Goal: Task Accomplishment & Management: Complete application form

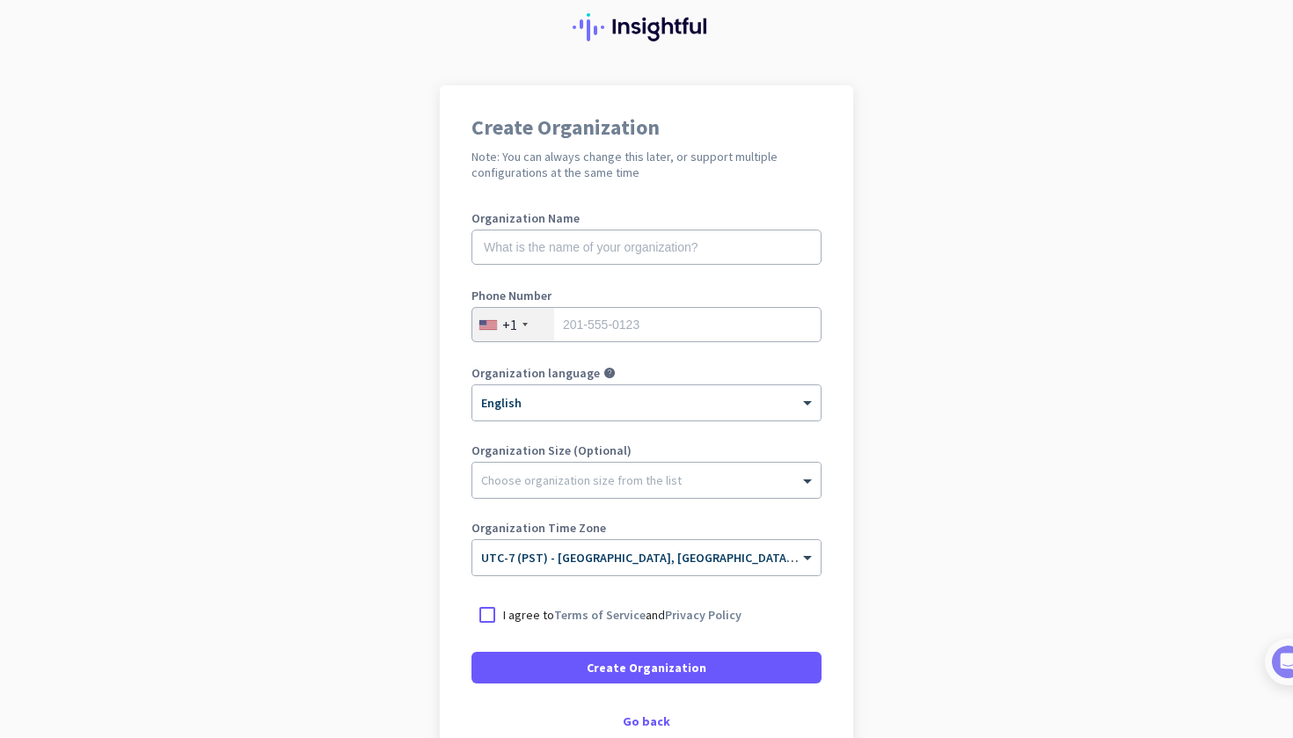
scroll to position [60, 0]
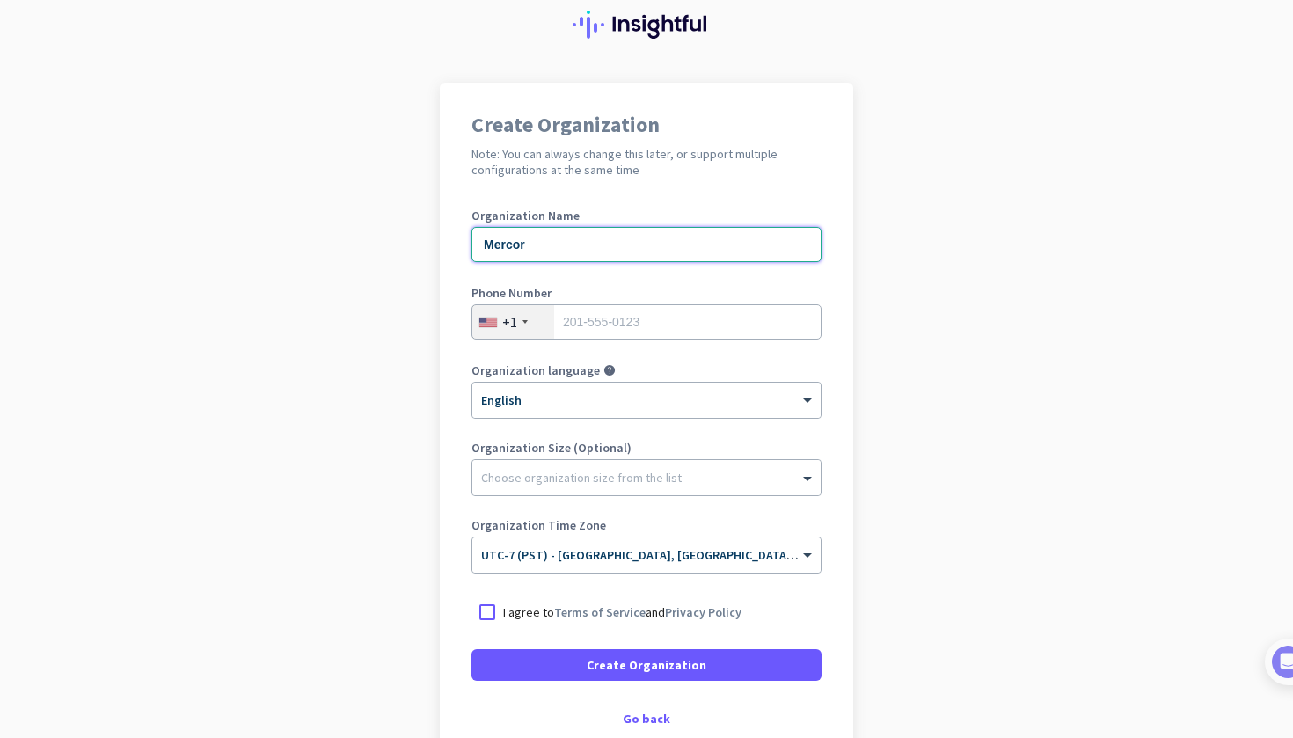
type input "Mercor"
type input "3108095268"
click at [557, 483] on div "Choose organization size from the list" at bounding box center [581, 478] width 201 height 16
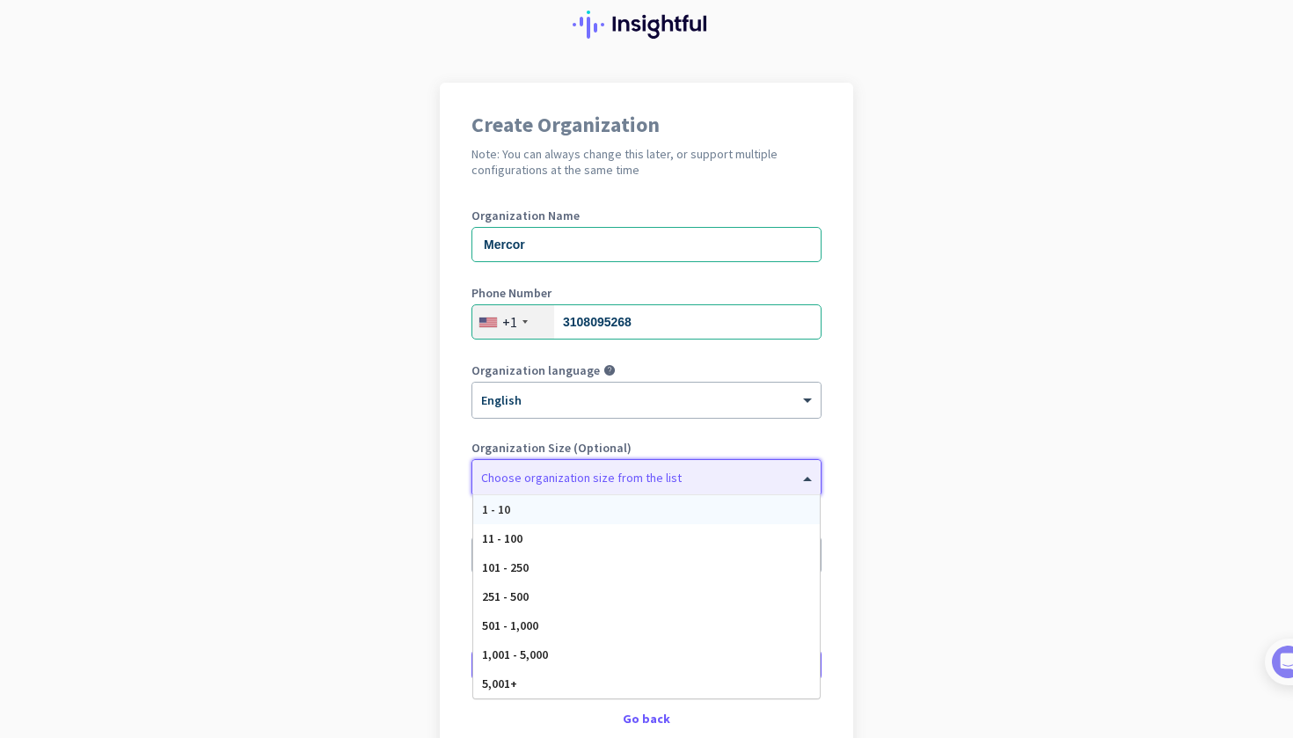
click at [557, 483] on div "Choose organization size from the list" at bounding box center [581, 478] width 201 height 16
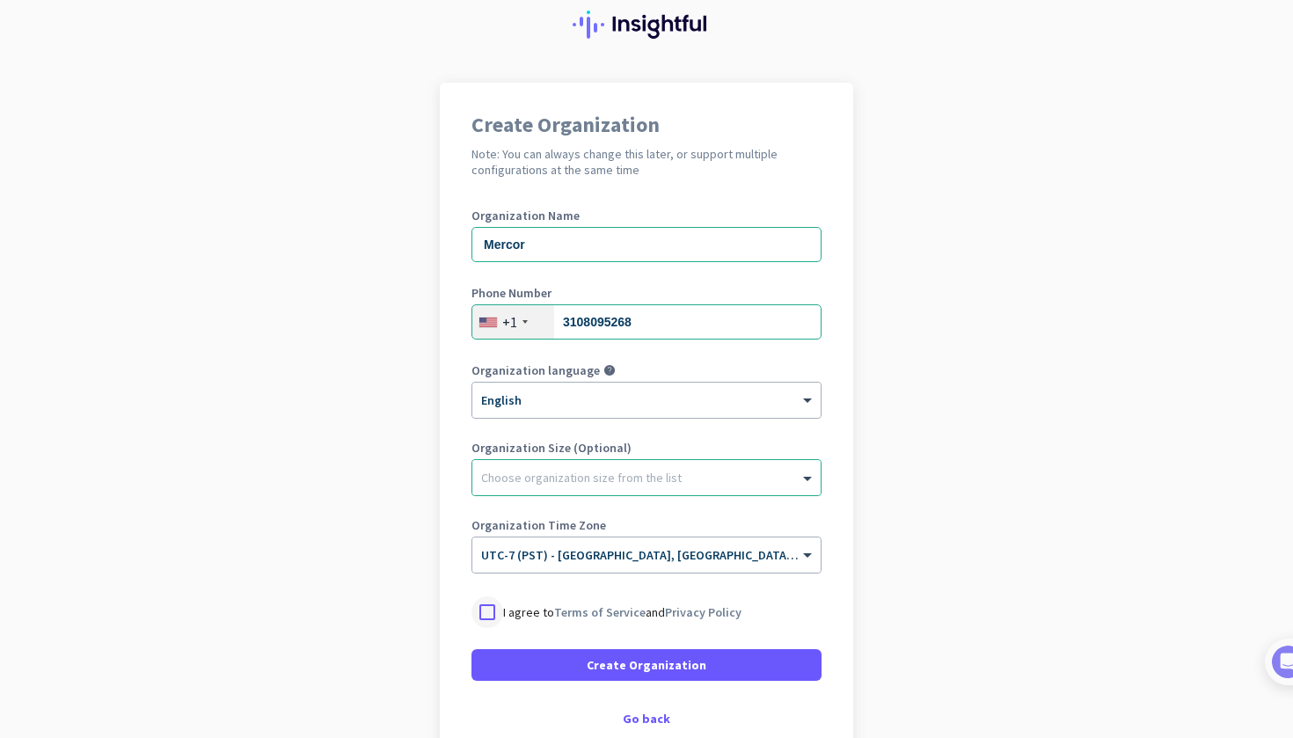
click at [487, 614] on div at bounding box center [488, 612] width 32 height 32
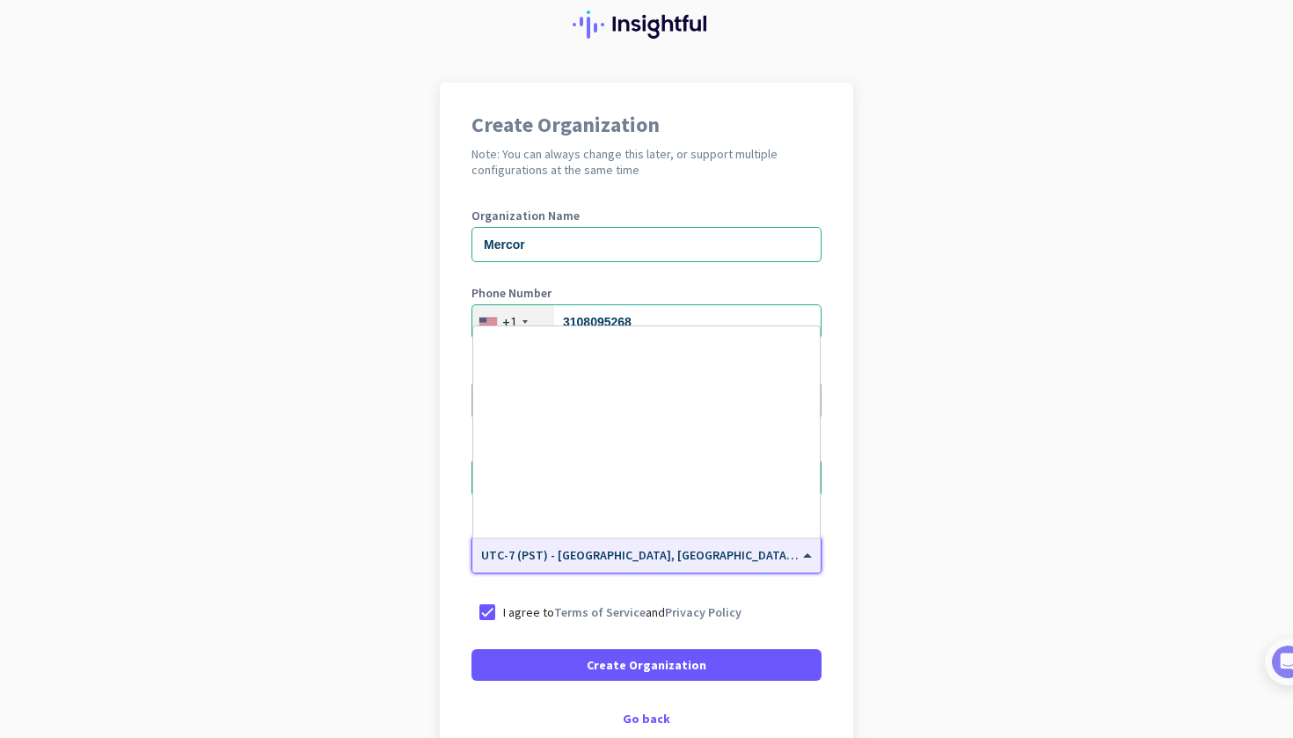
scroll to position [377, 0]
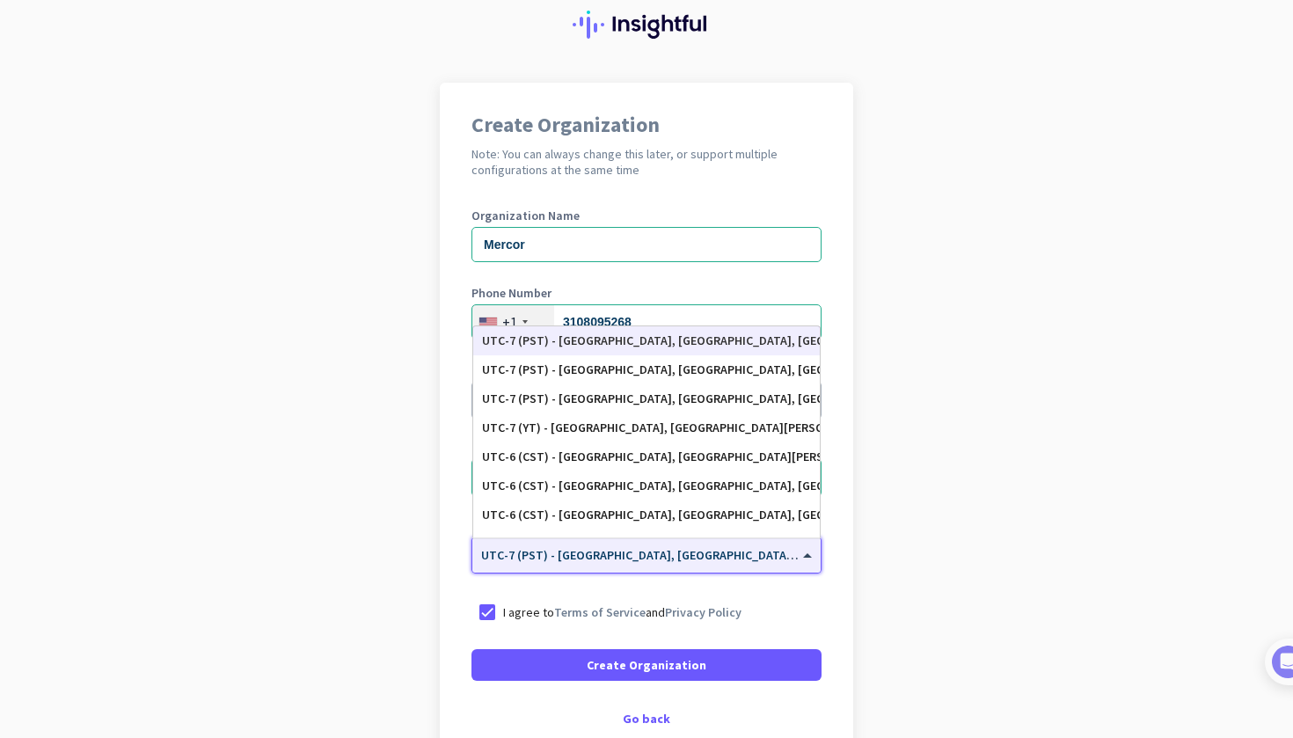
click at [644, 552] on input "text" at bounding box center [629, 549] width 296 height 13
click at [864, 542] on app-onboarding-organization "Create Organization Note: You can always change this later, or support multiple…" at bounding box center [646, 464] width 1293 height 762
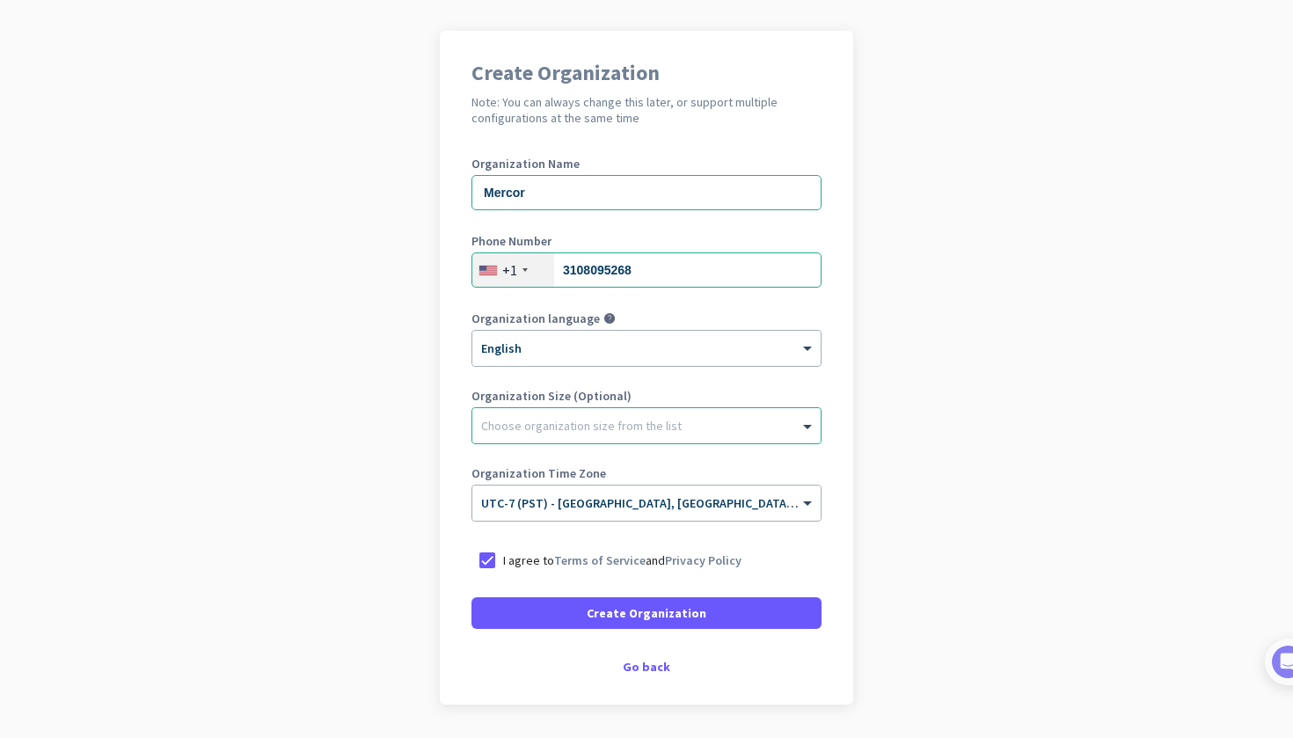
scroll to position [166, 0]
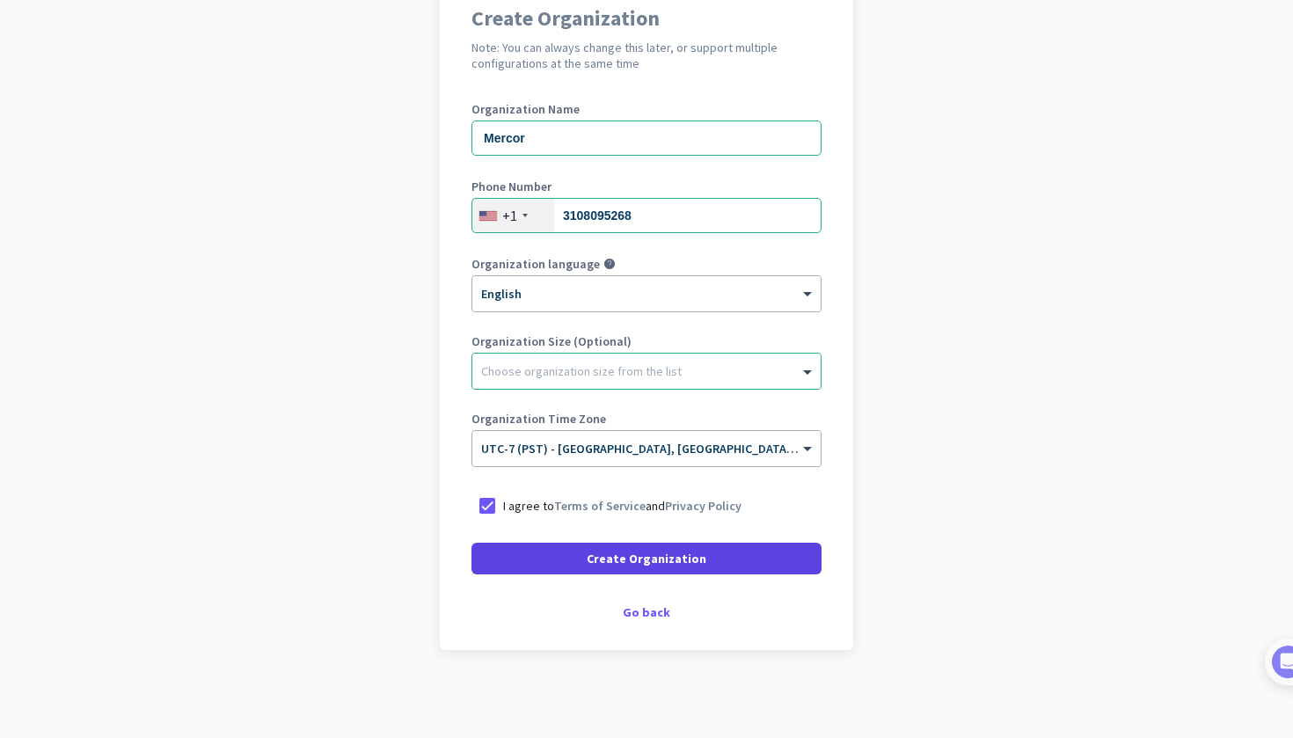
click at [700, 559] on span "Create Organization" at bounding box center [647, 559] width 120 height 18
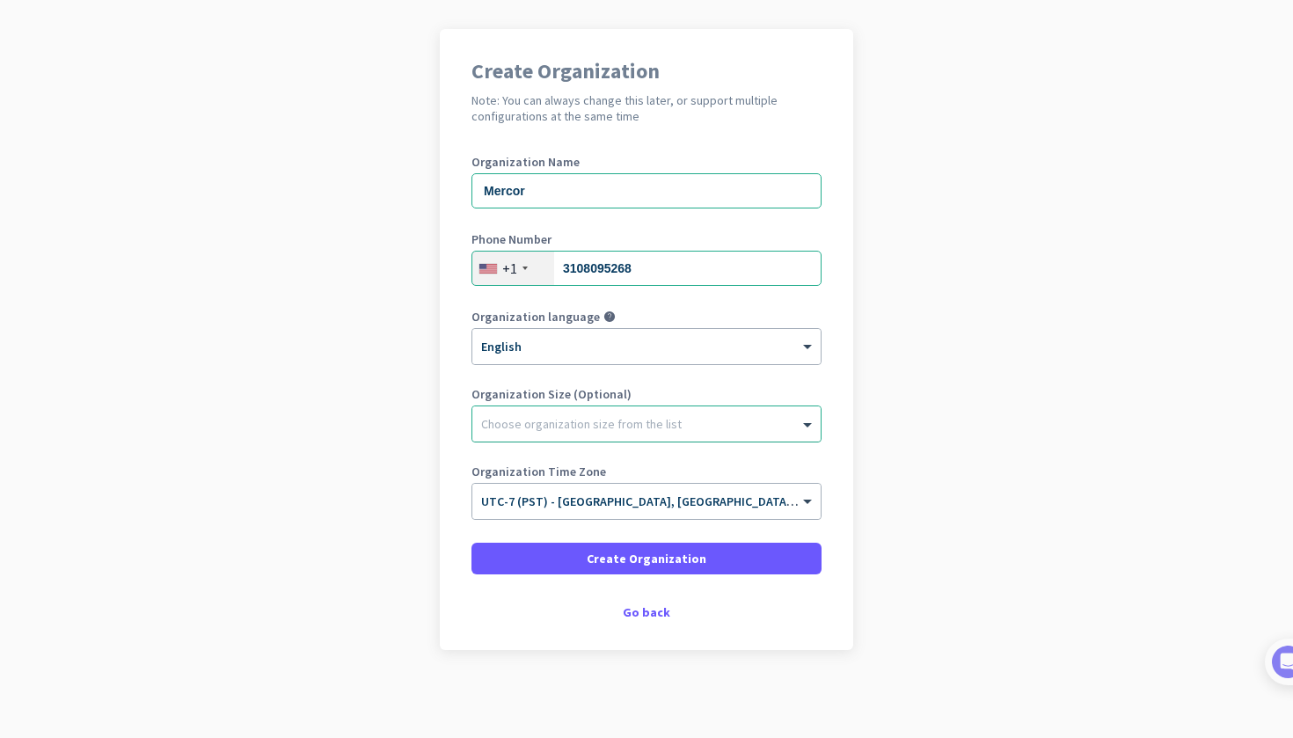
click at [765, 419] on div at bounding box center [646, 420] width 348 height 18
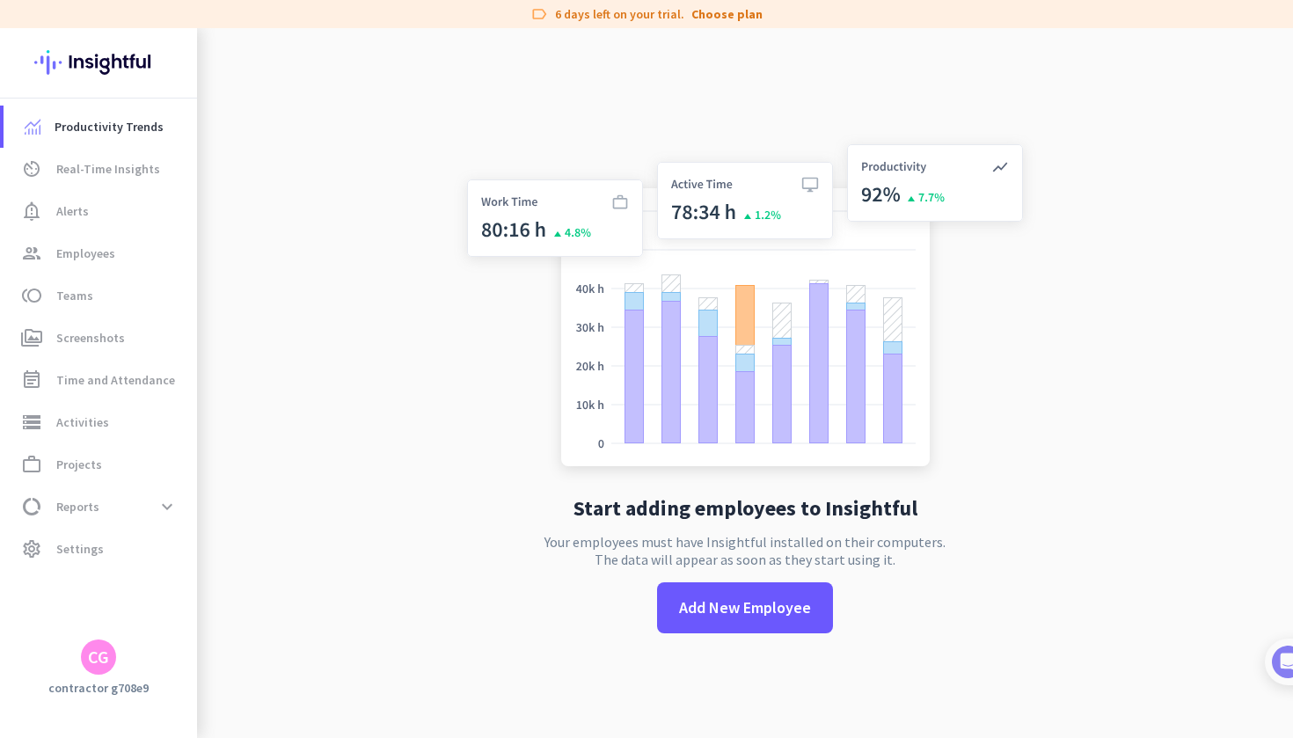
click at [103, 650] on div "CG" at bounding box center [98, 657] width 21 height 18
click at [143, 625] on span "Sign out" at bounding box center [192, 624] width 106 height 16
